Goal: Task Accomplishment & Management: Complete application form

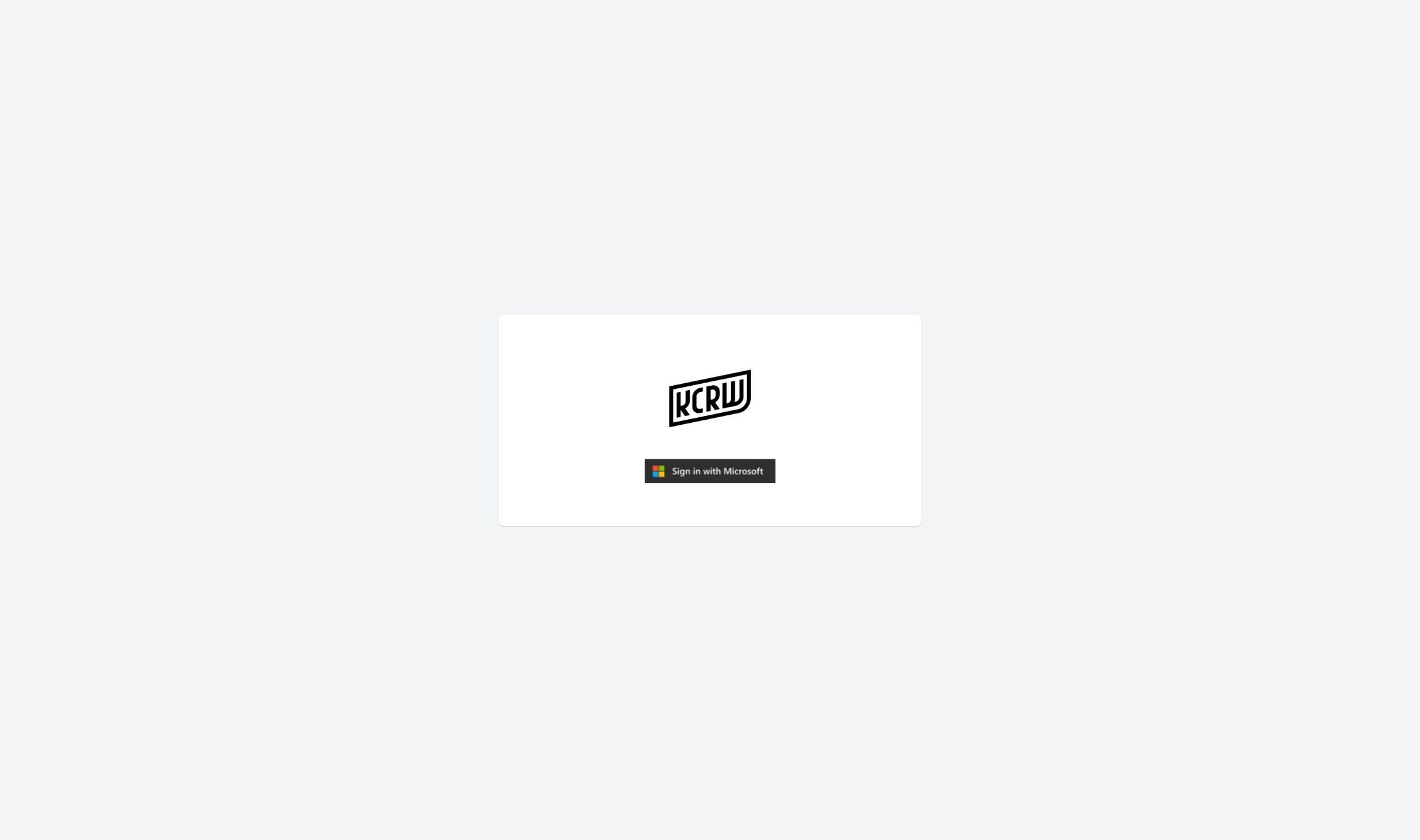
click at [722, 470] on img "submit" at bounding box center [710, 471] width 131 height 25
click at [679, 482] on img "submit" at bounding box center [710, 471] width 131 height 25
click at [1128, 341] on main at bounding box center [710, 420] width 1420 height 840
click at [658, 479] on img "submit" at bounding box center [710, 471] width 131 height 25
